Goal: Transaction & Acquisition: Purchase product/service

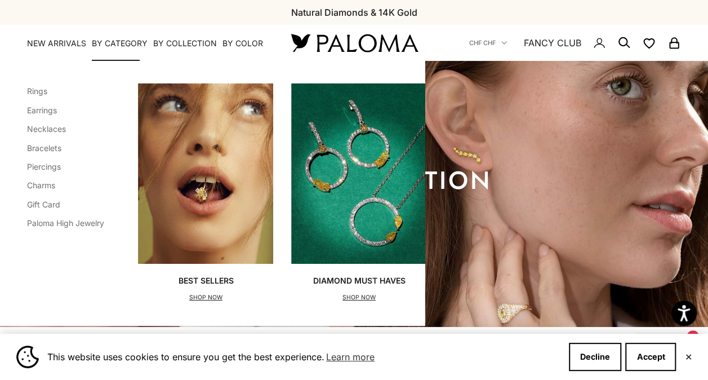
click at [128, 42] on summary "By Category" at bounding box center [120, 43] width 56 height 11
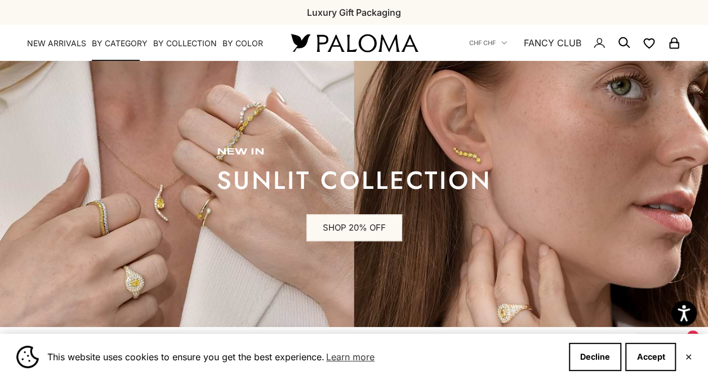
click at [128, 42] on summary "By Category" at bounding box center [120, 43] width 56 height 11
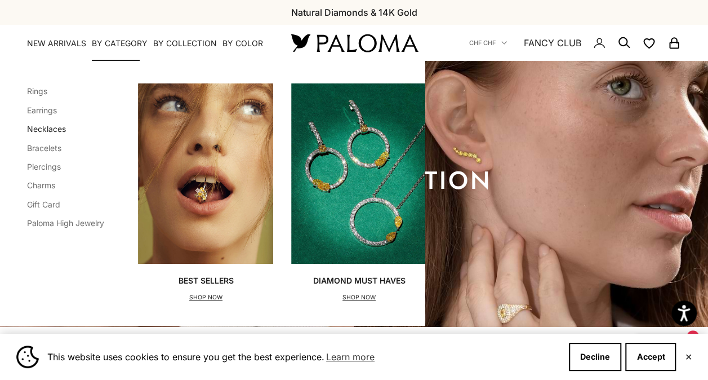
click at [33, 125] on link "Necklaces" at bounding box center [46, 129] width 39 height 10
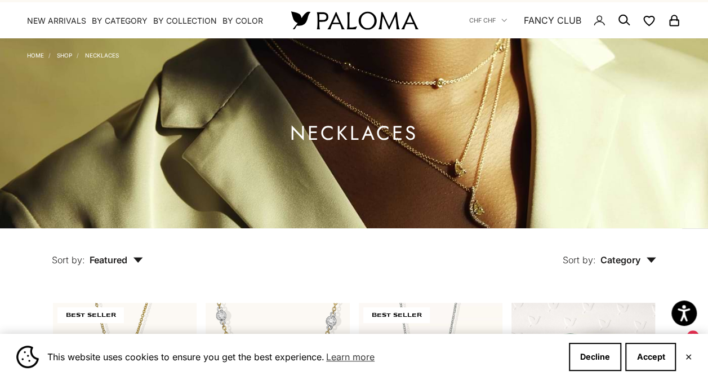
scroll to position [90, 0]
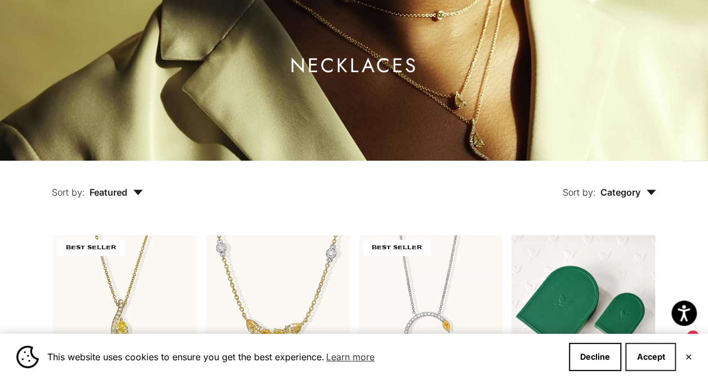
click at [668, 350] on button "Accept" at bounding box center [650, 357] width 51 height 28
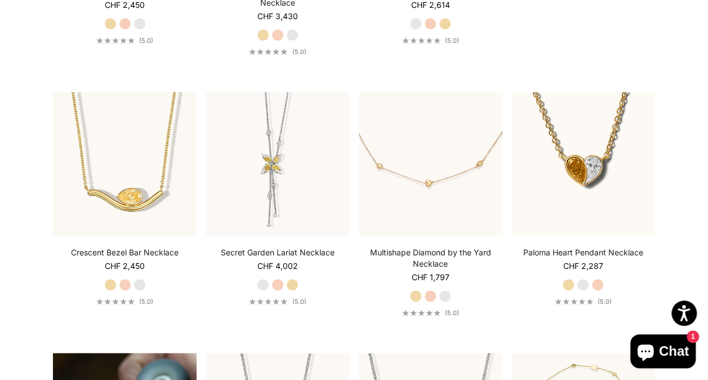
scroll to position [496, 0]
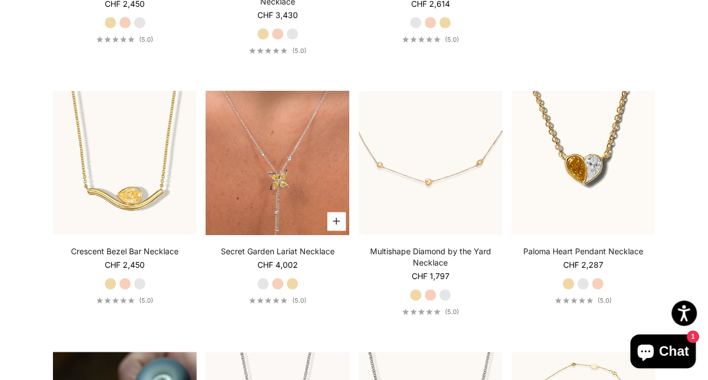
click at [290, 195] on video "#YellowGold\a#RoseGold\a#WhiteGold" at bounding box center [278, 163] width 144 height 144
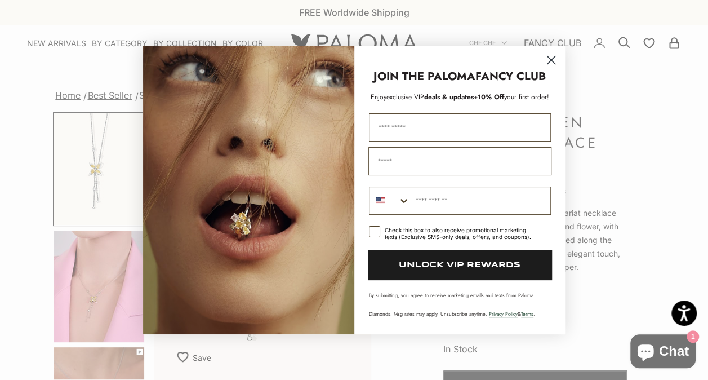
click at [546, 64] on circle "Close dialog" at bounding box center [550, 60] width 19 height 19
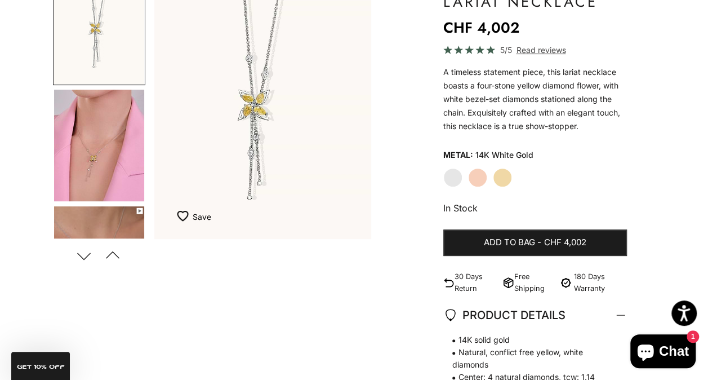
scroll to position [115, 0]
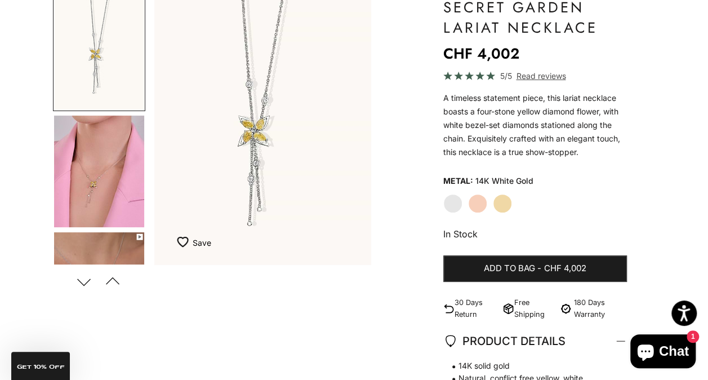
click at [82, 176] on img "Go to item 4" at bounding box center [99, 171] width 90 height 112
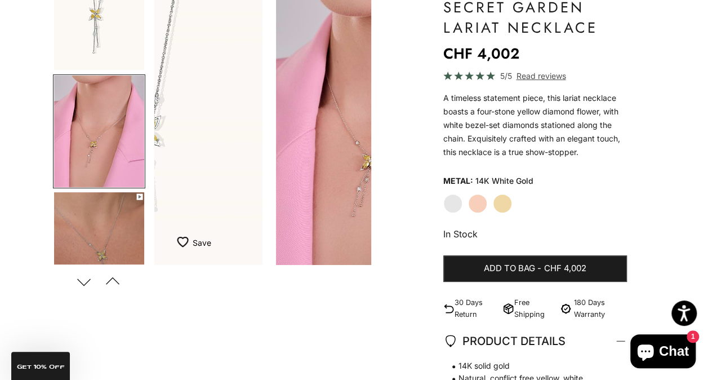
scroll to position [0, 230]
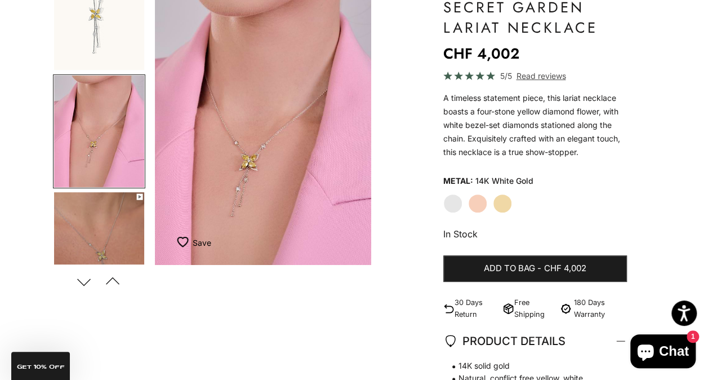
click at [94, 212] on img "Go to item 5" at bounding box center [99, 248] width 90 height 112
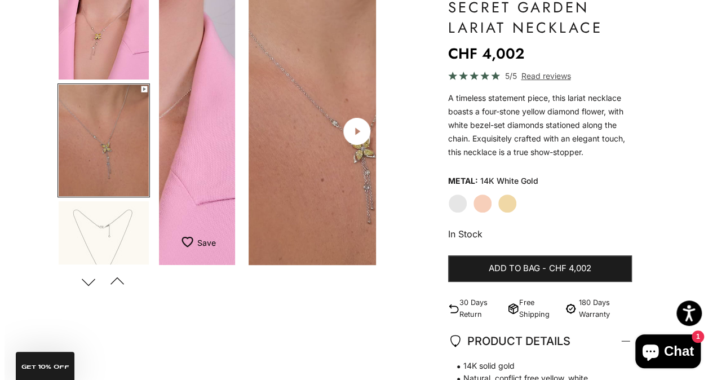
scroll to position [158, 0]
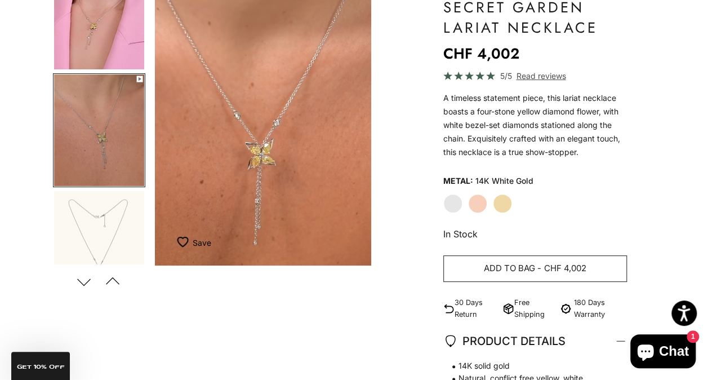
click at [545, 264] on span "CHF 4,002" at bounding box center [565, 268] width 42 height 14
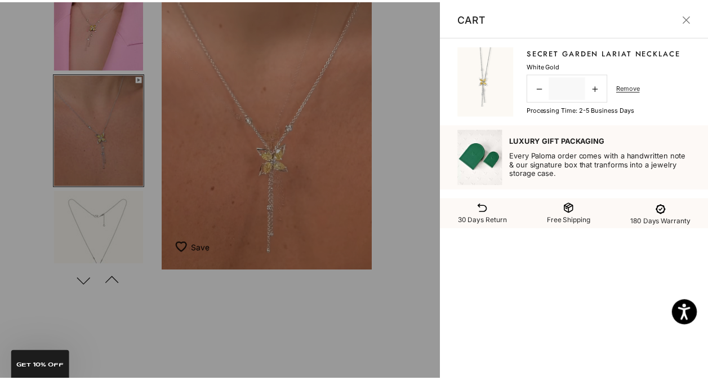
scroll to position [0, 469]
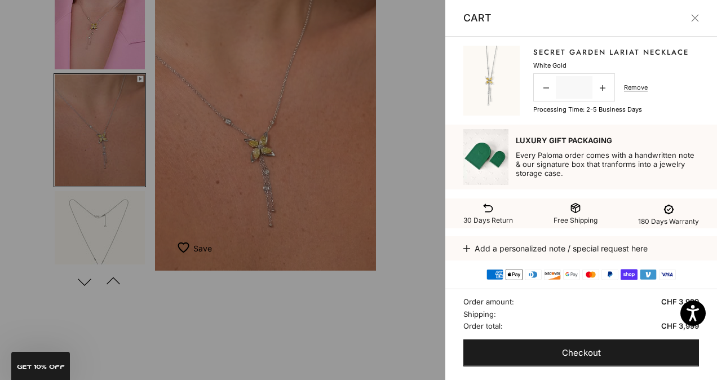
click at [20, 27] on div at bounding box center [358, 190] width 717 height 380
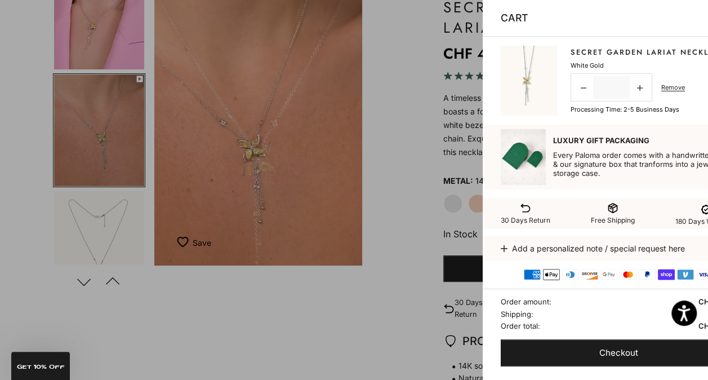
scroll to position [0, 460]
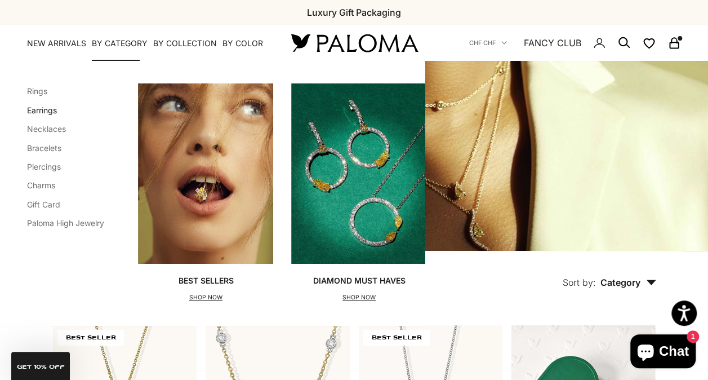
click at [37, 111] on link "Earrings" at bounding box center [42, 110] width 30 height 10
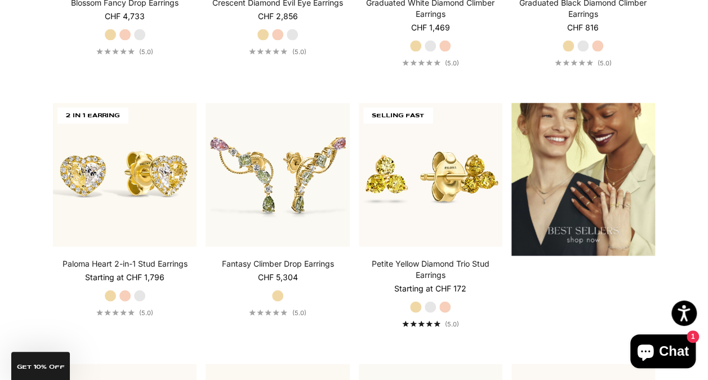
scroll to position [1284, 0]
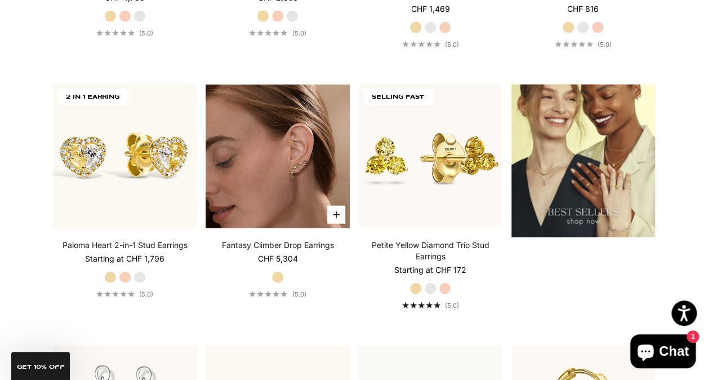
click at [333, 211] on icon "submit" at bounding box center [336, 214] width 7 height 7
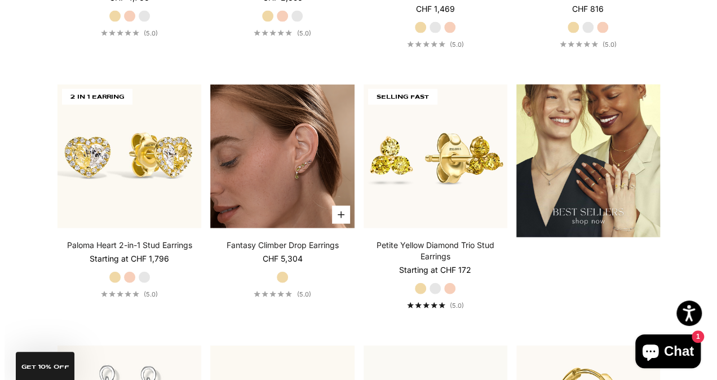
scroll to position [1292, 0]
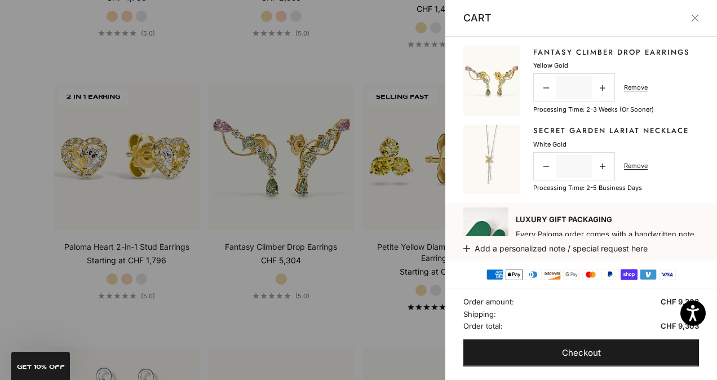
click at [694, 20] on button "Close" at bounding box center [695, 18] width 8 height 8
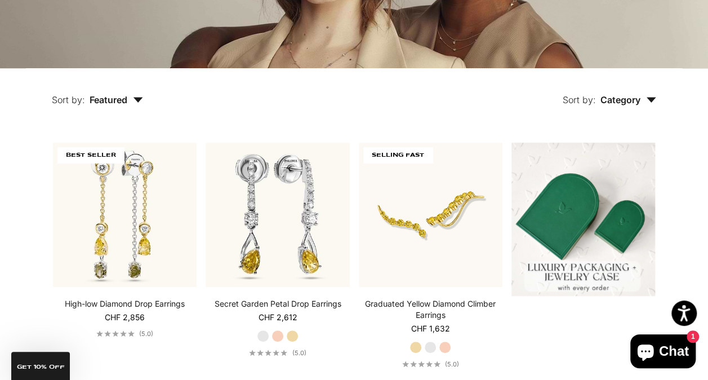
scroll to position [0, 0]
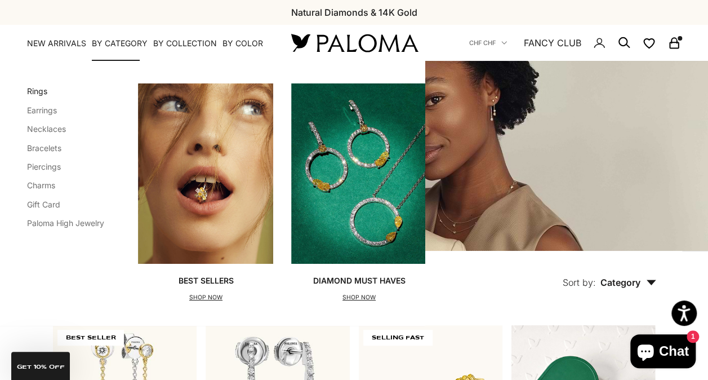
click at [42, 90] on link "Rings" at bounding box center [37, 91] width 20 height 10
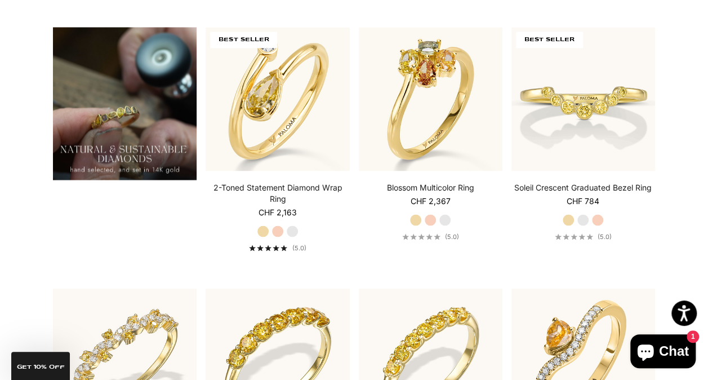
scroll to position [811, 0]
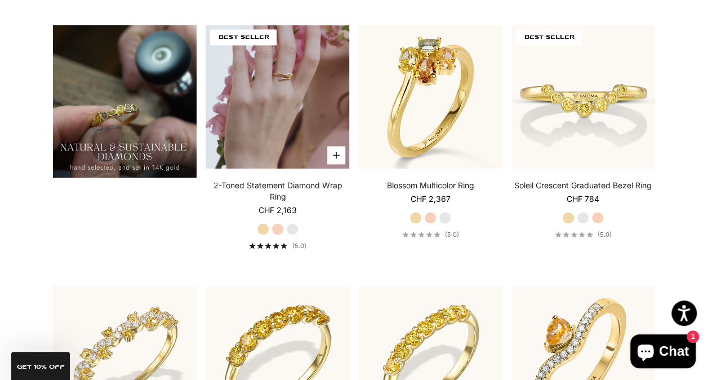
click at [330, 153] on button "Choose options" at bounding box center [336, 155] width 18 height 18
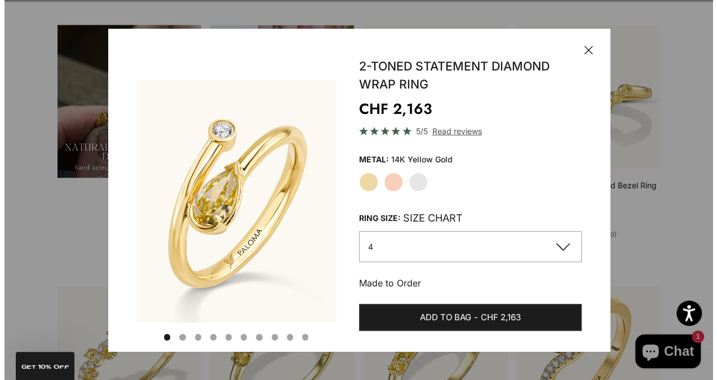
scroll to position [815, 0]
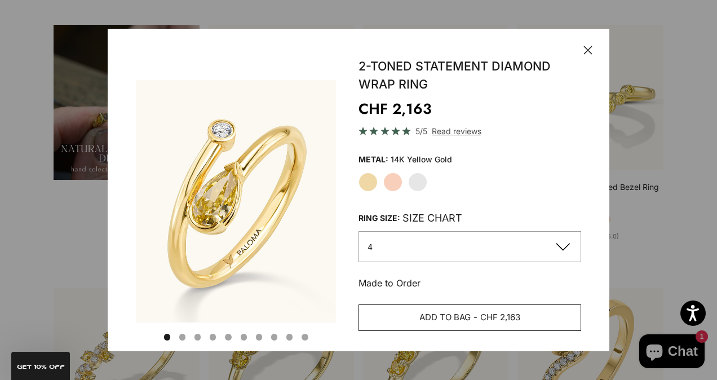
click at [420, 311] on span "Add to bag" at bounding box center [444, 317] width 51 height 14
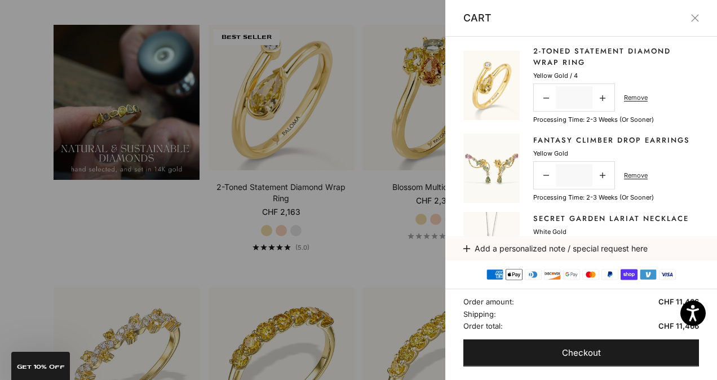
click at [691, 19] on button "Close" at bounding box center [695, 18] width 8 height 8
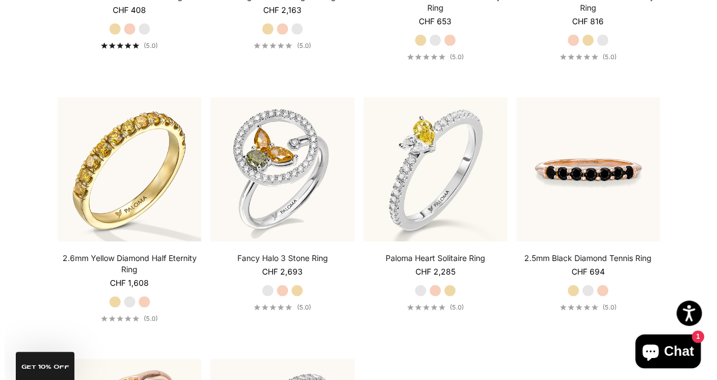
scroll to position [2787, 0]
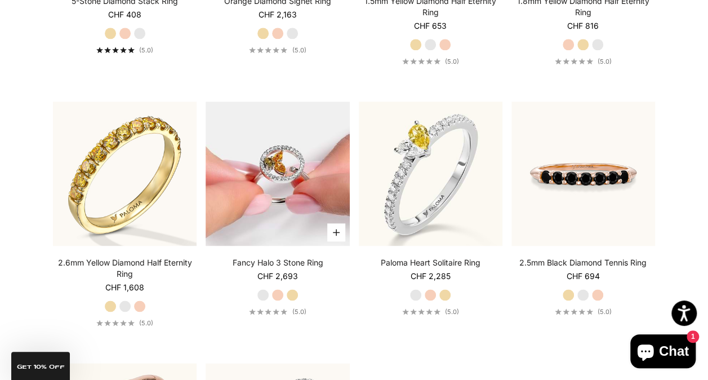
click at [336, 229] on icon "button" at bounding box center [336, 232] width 7 height 7
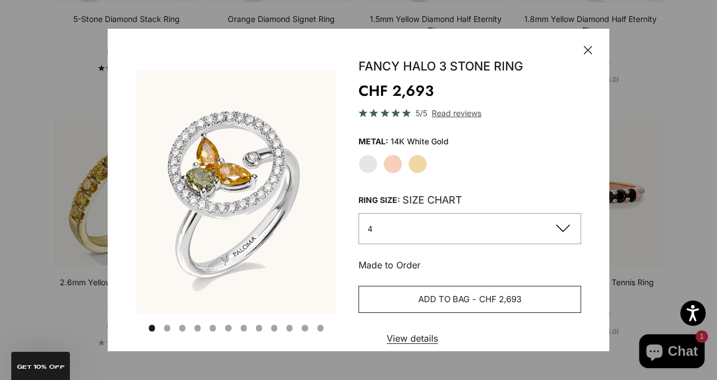
click at [397, 291] on button "Add to bag - CHF 2,693" at bounding box center [469, 299] width 223 height 27
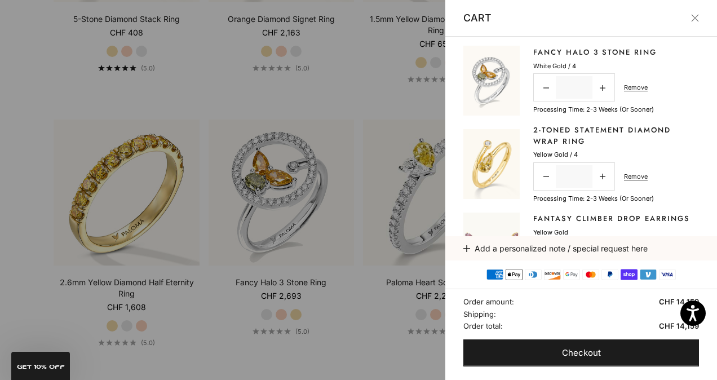
click at [192, 221] on div at bounding box center [358, 190] width 717 height 380
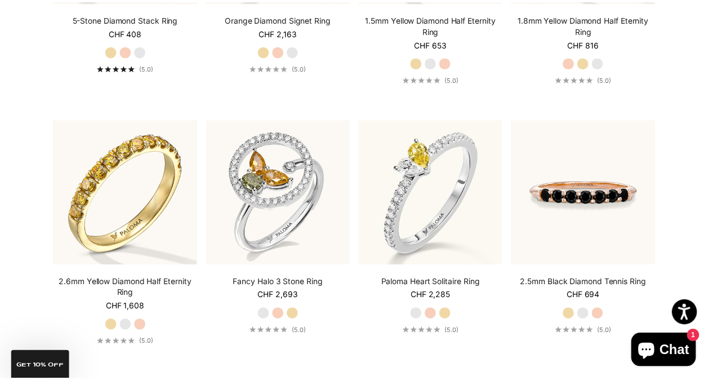
scroll to position [2769, 0]
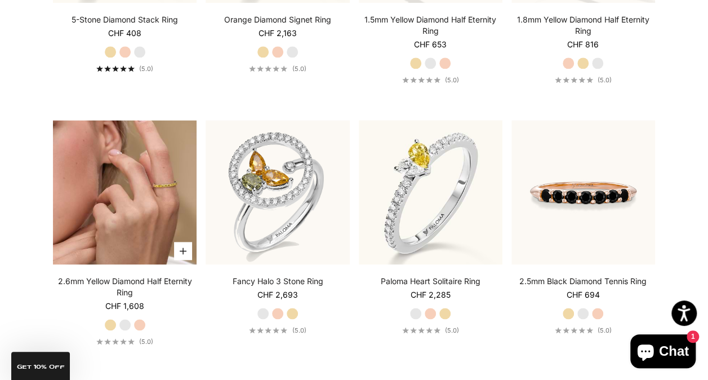
click at [184, 247] on icon "button" at bounding box center [183, 250] width 7 height 7
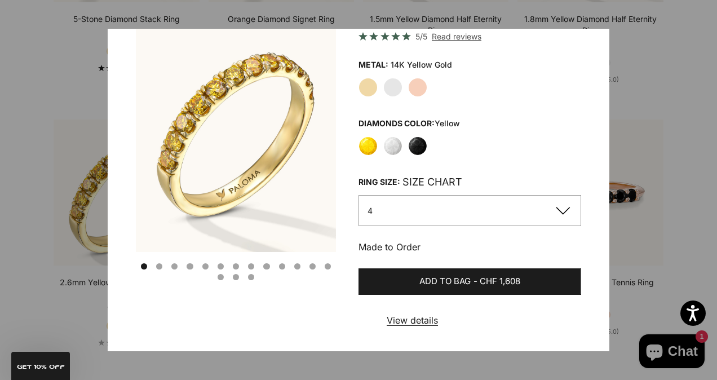
scroll to position [96, 0]
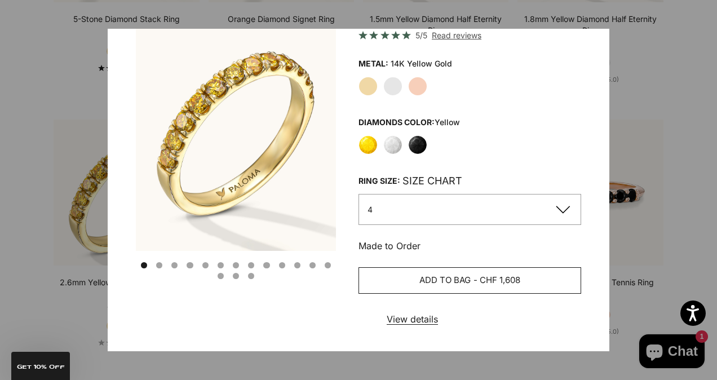
click at [493, 274] on span "CHF 1,608" at bounding box center [499, 280] width 41 height 14
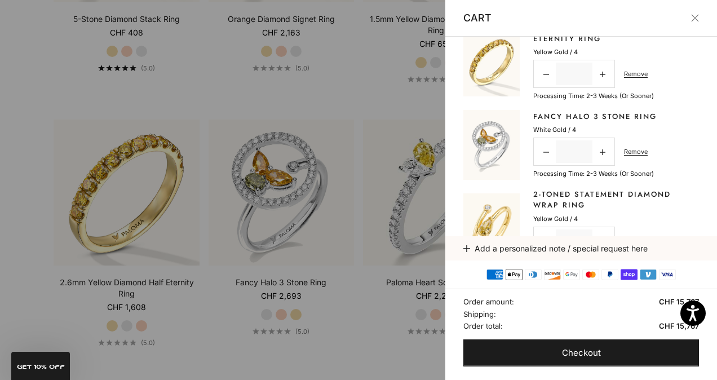
scroll to position [0, 0]
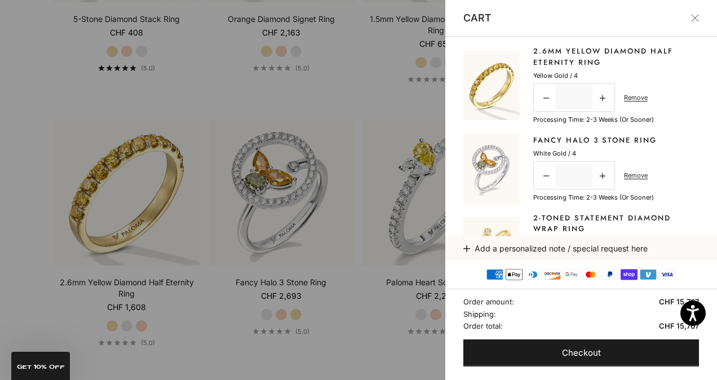
click at [202, 33] on div at bounding box center [358, 190] width 717 height 380
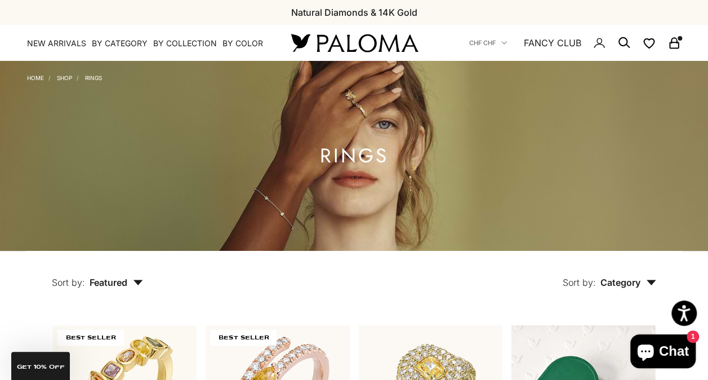
click at [672, 45] on icon "Secondary navigation" at bounding box center [675, 43] width 14 height 14
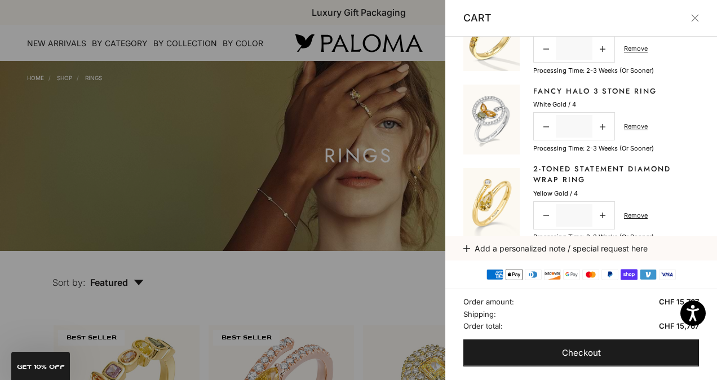
scroll to position [52, 0]
